Goal: Information Seeking & Learning: Check status

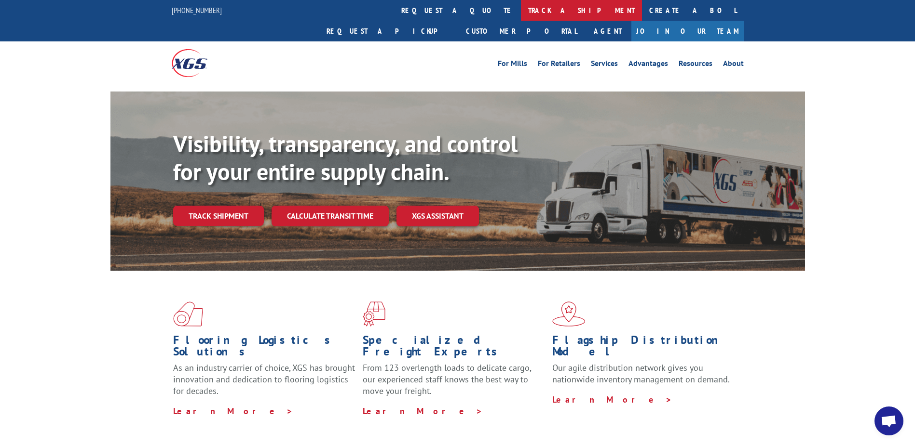
click at [521, 11] on link "track a shipment" at bounding box center [581, 10] width 121 height 21
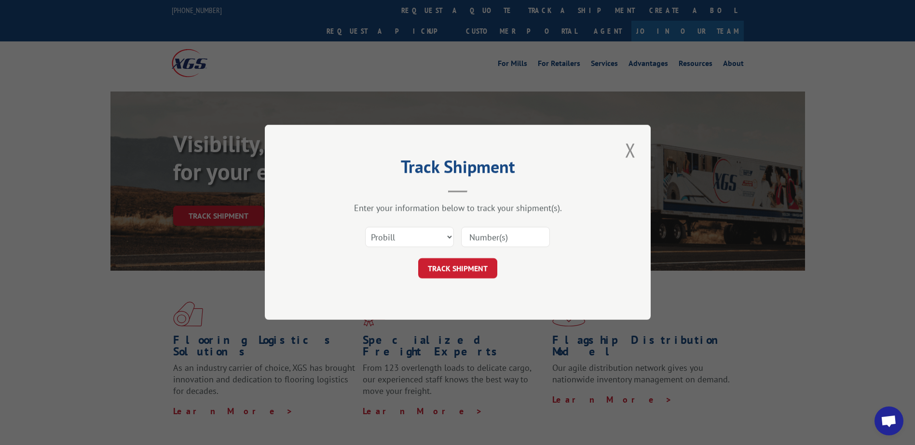
click at [485, 231] on input at bounding box center [505, 238] width 89 height 20
type input "16955668"
click button "TRACK SHIPMENT" at bounding box center [457, 269] width 79 height 20
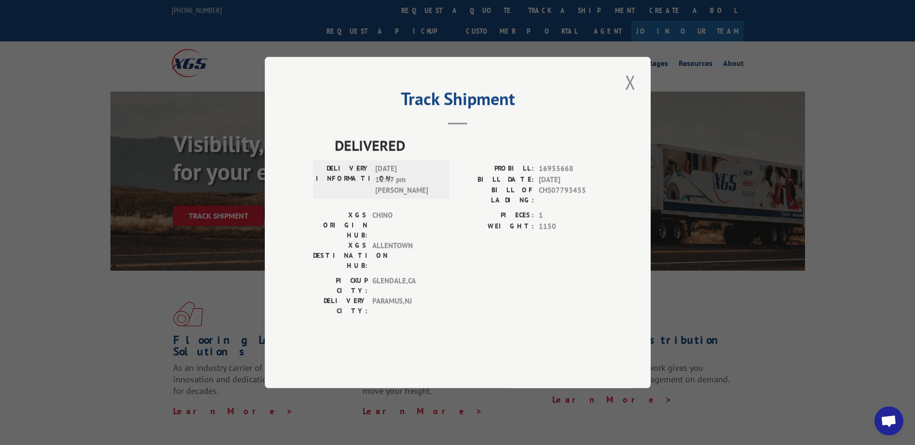
drag, startPoint x: 631, startPoint y: 110, endPoint x: 623, endPoint y: 104, distance: 9.6
click at [631, 95] on button "Close modal" at bounding box center [630, 82] width 16 height 27
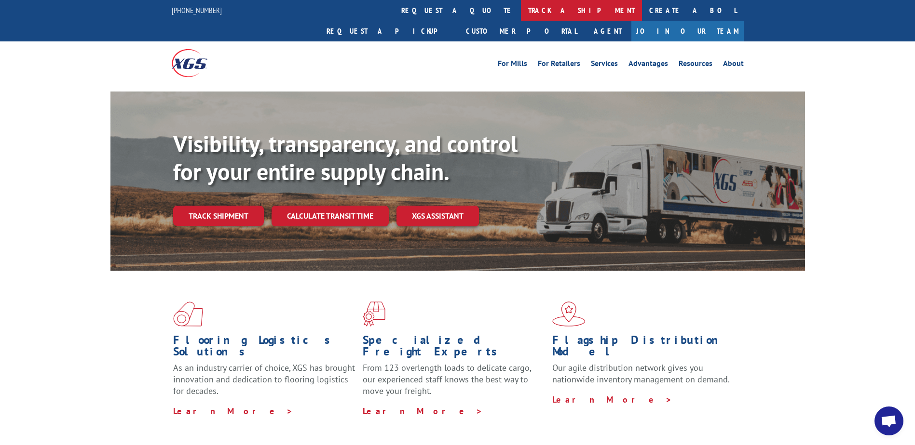
click at [521, 12] on link "track a shipment" at bounding box center [581, 10] width 121 height 21
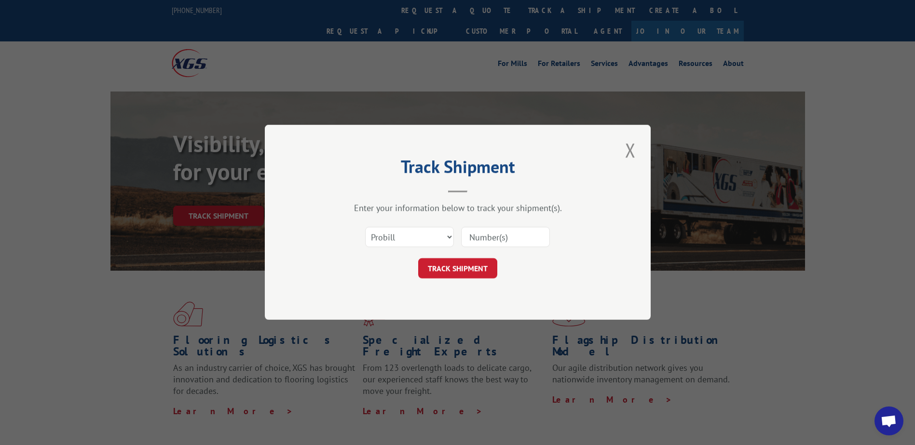
click at [496, 234] on input at bounding box center [505, 238] width 89 height 20
type input "17386327"
click button "TRACK SHIPMENT" at bounding box center [457, 269] width 79 height 20
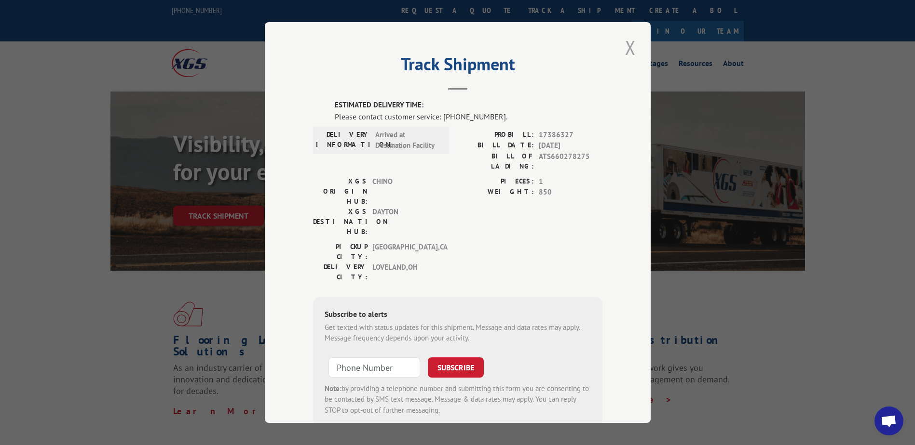
click at [626, 39] on button "Close modal" at bounding box center [630, 47] width 16 height 27
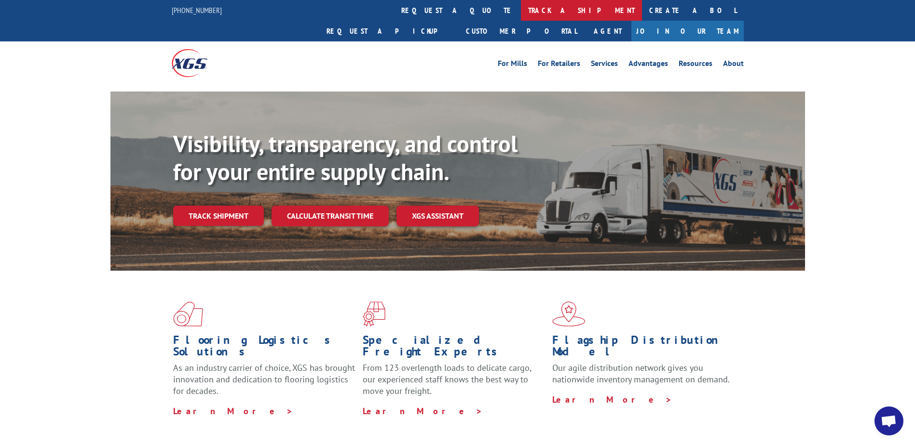
click at [521, 10] on link "track a shipment" at bounding box center [581, 10] width 121 height 21
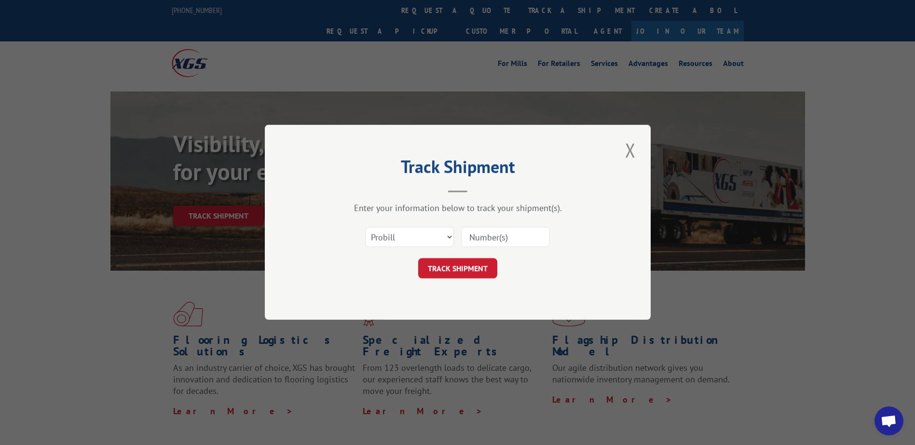
click at [489, 236] on input at bounding box center [505, 238] width 89 height 20
type input "17512069"
click at [458, 270] on button "TRACK SHIPMENT" at bounding box center [457, 269] width 79 height 20
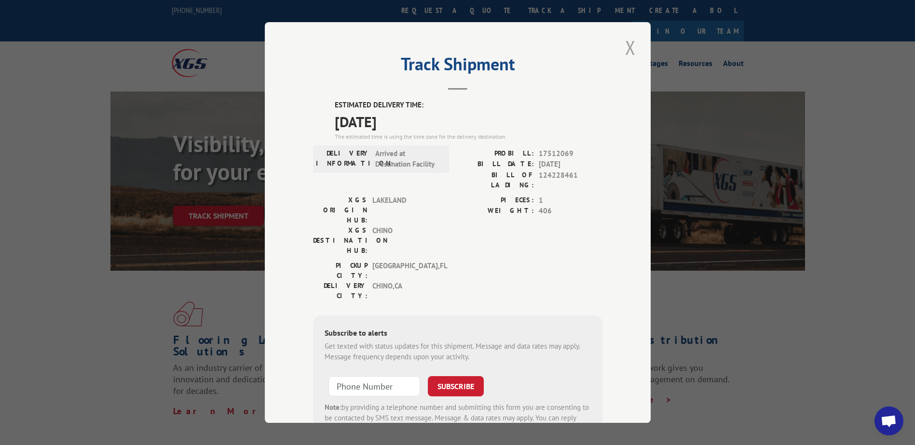
click at [625, 43] on button "Close modal" at bounding box center [630, 47] width 16 height 27
